Goal: Task Accomplishment & Management: Manage account settings

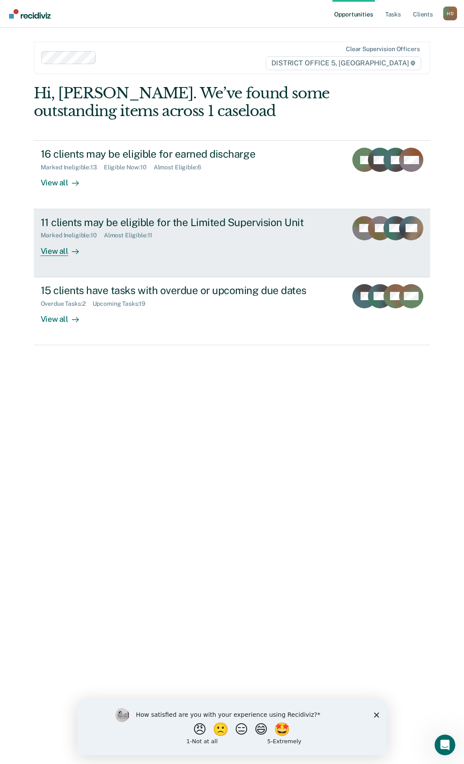
click at [60, 248] on div "View all" at bounding box center [65, 247] width 48 height 17
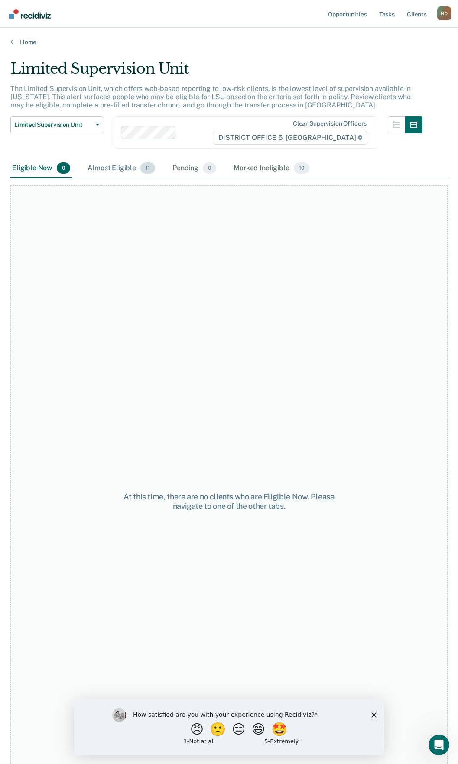
click at [126, 167] on div "Almost Eligible 11" at bounding box center [121, 168] width 71 height 19
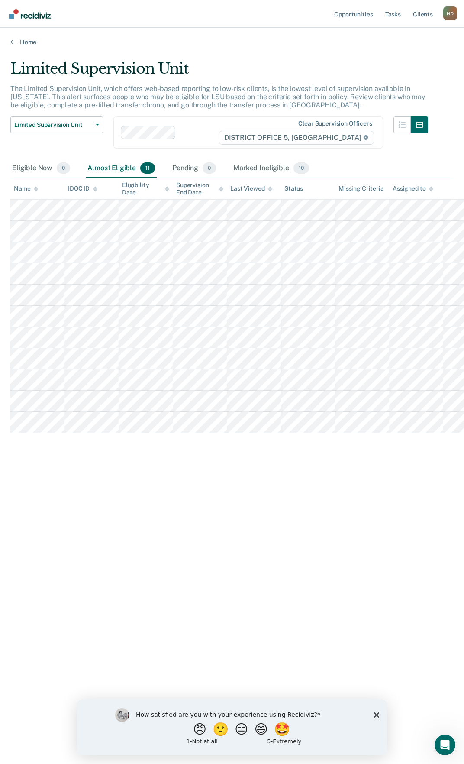
click at [177, 569] on div "Limited Supervision Unit The Limited Supervision Unit, which offers web-based r…" at bounding box center [231, 379] width 443 height 639
click at [160, 552] on div "Limited Supervision Unit The Limited Supervision Unit, which offers web-based r…" at bounding box center [231, 379] width 443 height 639
click at [446, 490] on div "Limited Supervision Unit The Limited Supervision Unit, which offers web-based r…" at bounding box center [231, 379] width 443 height 639
click at [23, 41] on link "Home" at bounding box center [231, 42] width 443 height 8
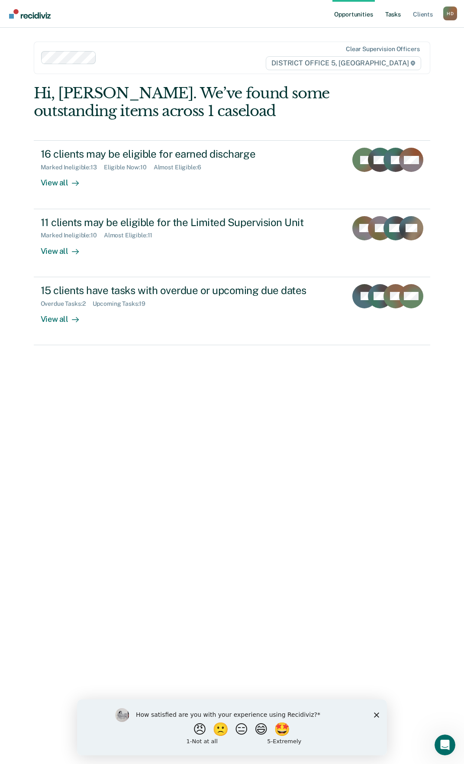
click at [387, 19] on link "Tasks" at bounding box center [393, 14] width 19 height 28
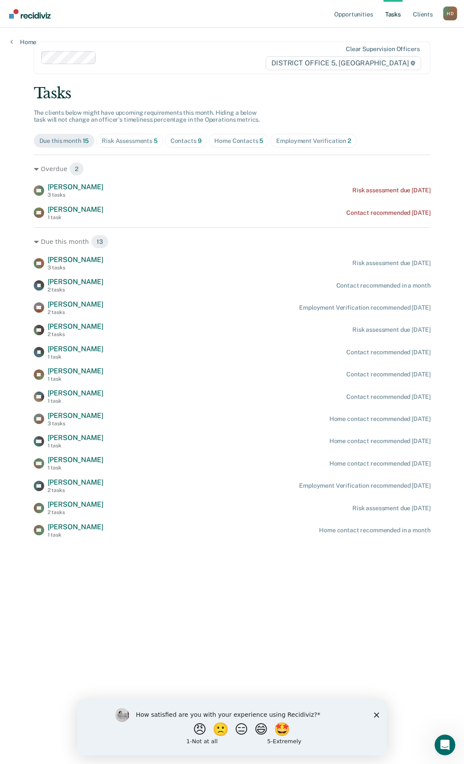
click at [256, 138] on div "Home Contacts 5" at bounding box center [238, 140] width 49 height 7
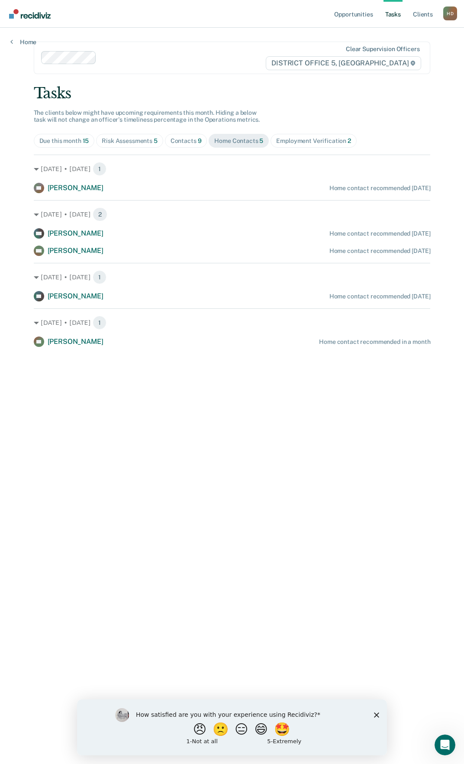
click at [136, 512] on main "Clear supervision officers DISTRICT OFFICE 5, TWIN FALLS Tasks The clients belo…" at bounding box center [232, 385] width 418 height 715
click at [185, 143] on div "Contacts 9" at bounding box center [186, 140] width 31 height 7
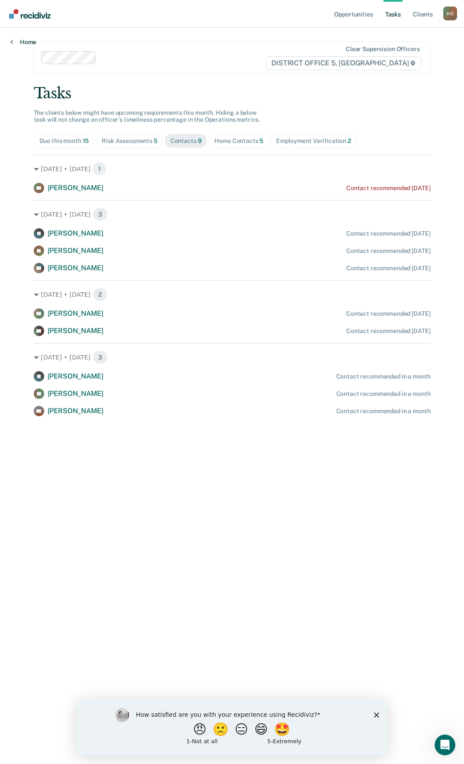
click at [32, 42] on link "Home" at bounding box center [23, 42] width 26 height 8
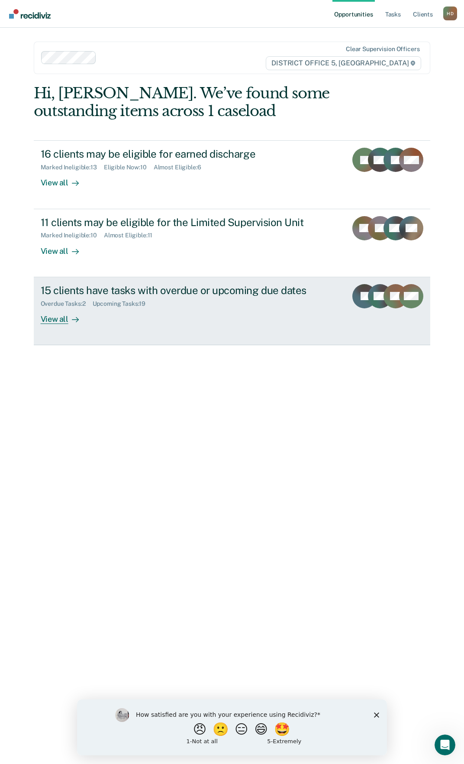
click at [55, 329] on link "15 clients have tasks with overdue or upcoming due dates Overdue Tasks : 2 Upco…" at bounding box center [232, 311] width 397 height 68
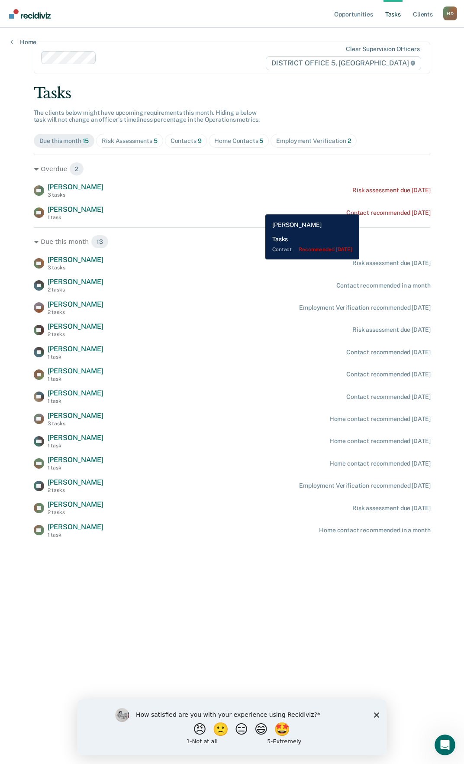
click at [370, 208] on div "AR [PERSON_NAME] 1 task Contact recommended [DATE]" at bounding box center [232, 212] width 397 height 15
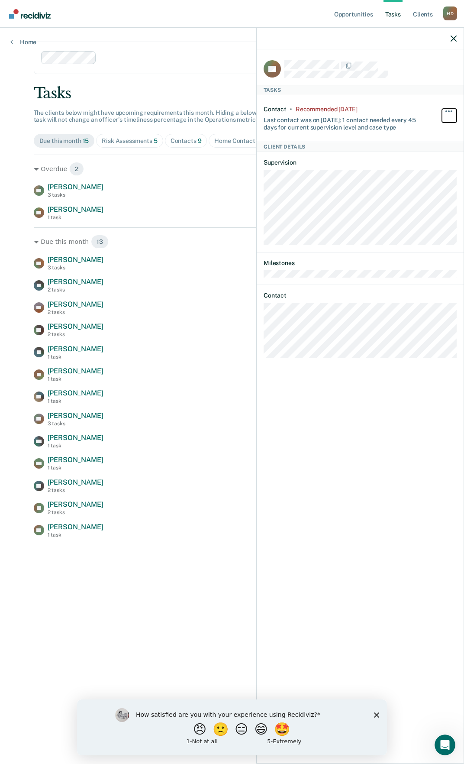
click at [454, 109] on button "button" at bounding box center [449, 116] width 15 height 14
click at [423, 166] on button "30 days" at bounding box center [425, 167] width 62 height 14
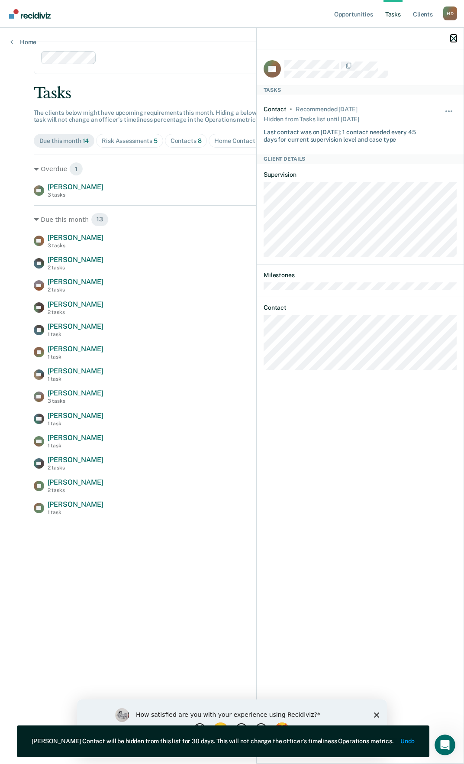
click at [452, 42] on icon "button" at bounding box center [454, 39] width 6 height 6
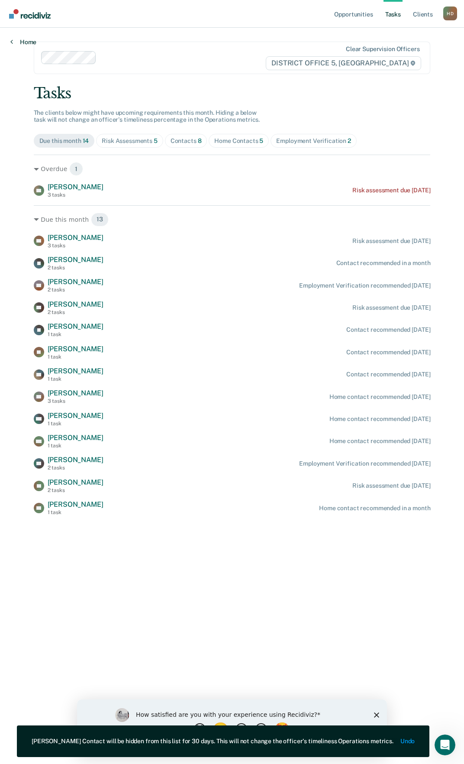
click at [28, 42] on link "Home" at bounding box center [23, 42] width 26 height 8
